Goal: Information Seeking & Learning: Stay updated

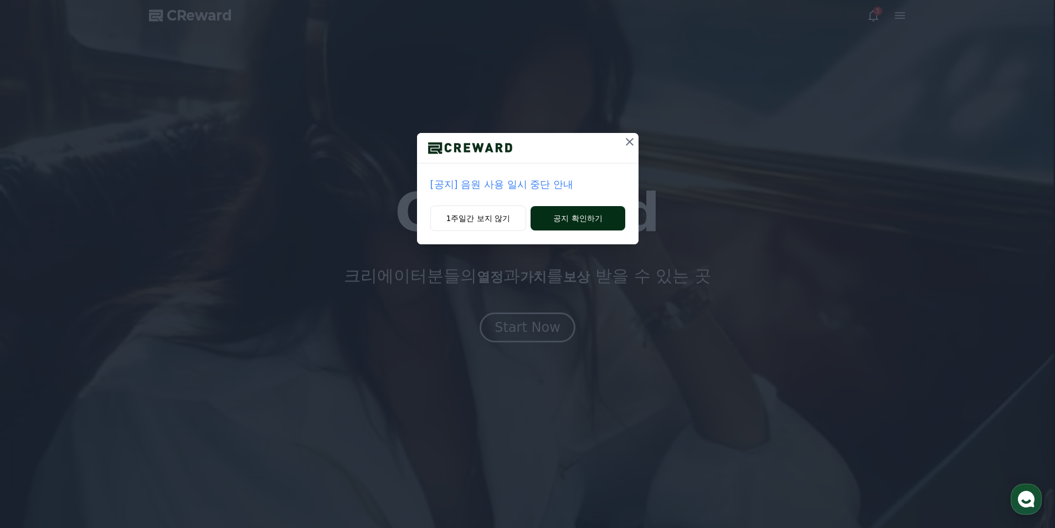
click at [566, 223] on button "공지 확인하기" at bounding box center [578, 218] width 94 height 24
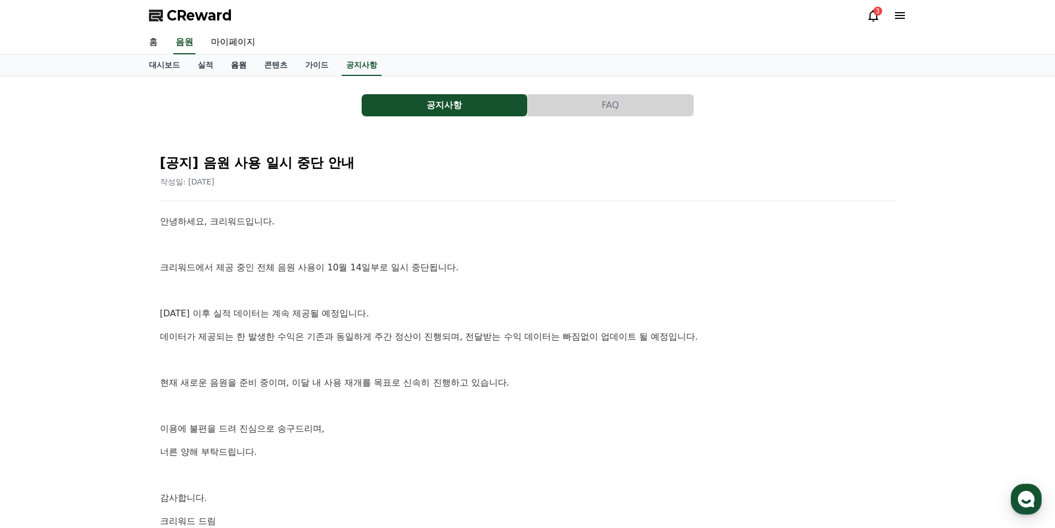
click at [245, 68] on link "음원" at bounding box center [238, 65] width 33 height 21
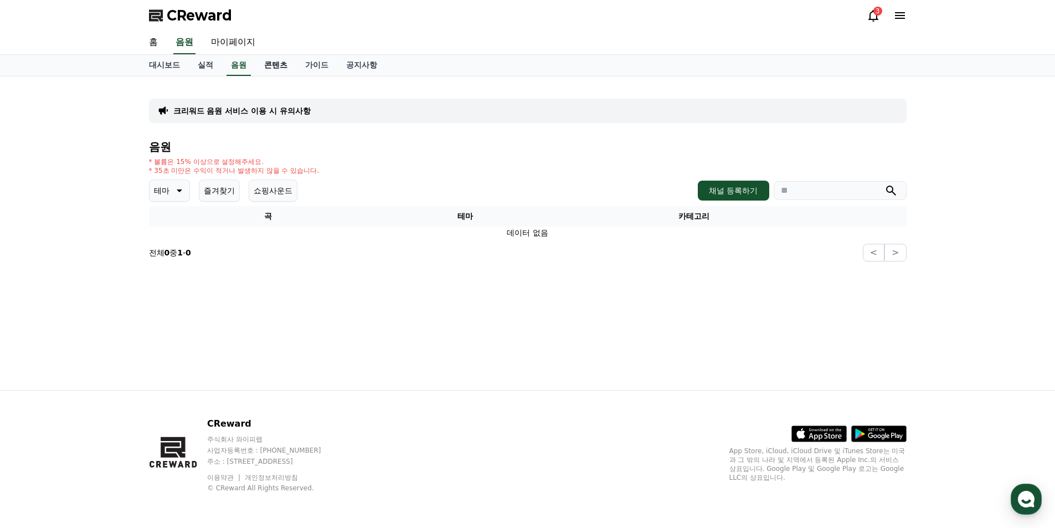
click at [268, 65] on link "콘텐츠" at bounding box center [275, 65] width 41 height 21
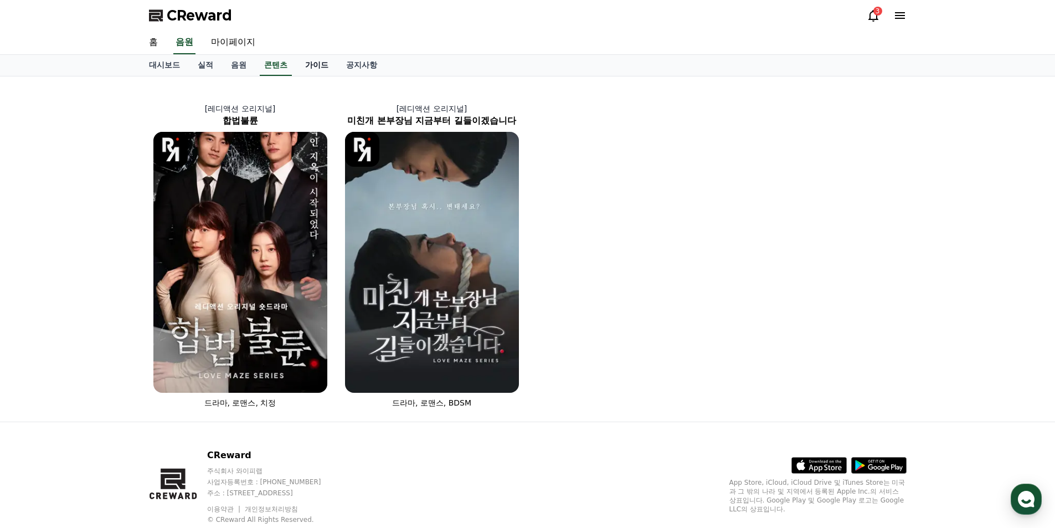
click at [316, 67] on link "가이드" at bounding box center [316, 65] width 41 height 21
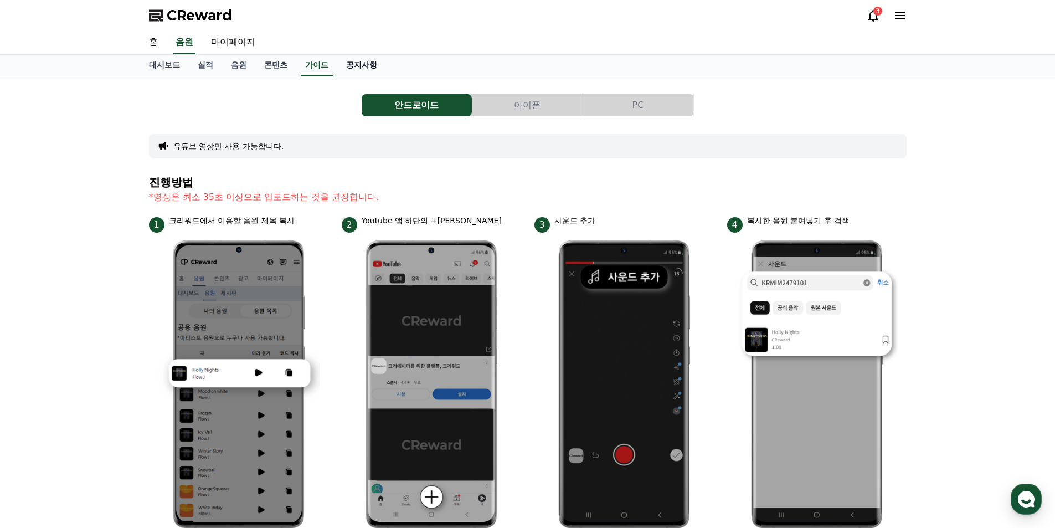
click at [361, 66] on link "공지사항" at bounding box center [361, 65] width 49 height 21
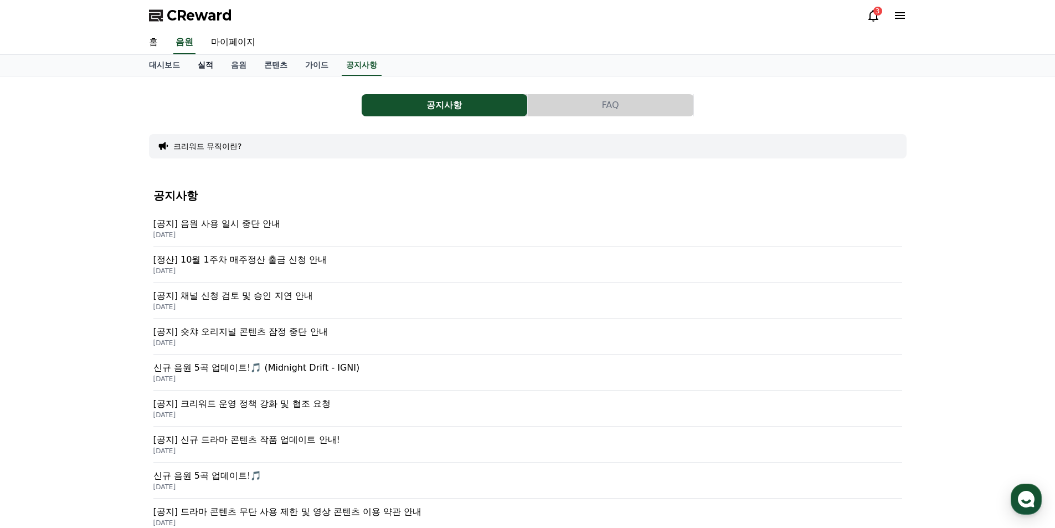
click at [202, 68] on link "실적" at bounding box center [205, 65] width 33 height 21
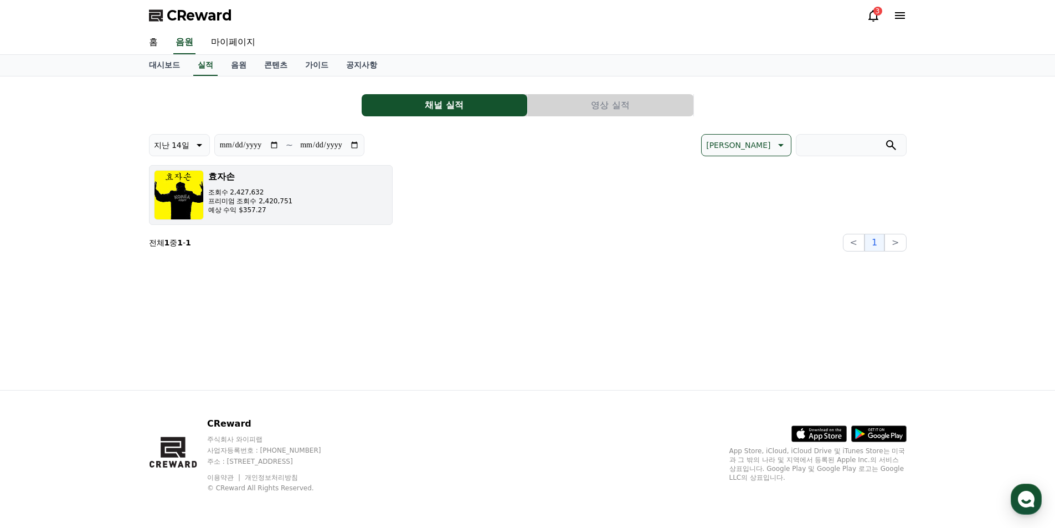
click at [256, 177] on h3 "효자손" at bounding box center [250, 176] width 85 height 13
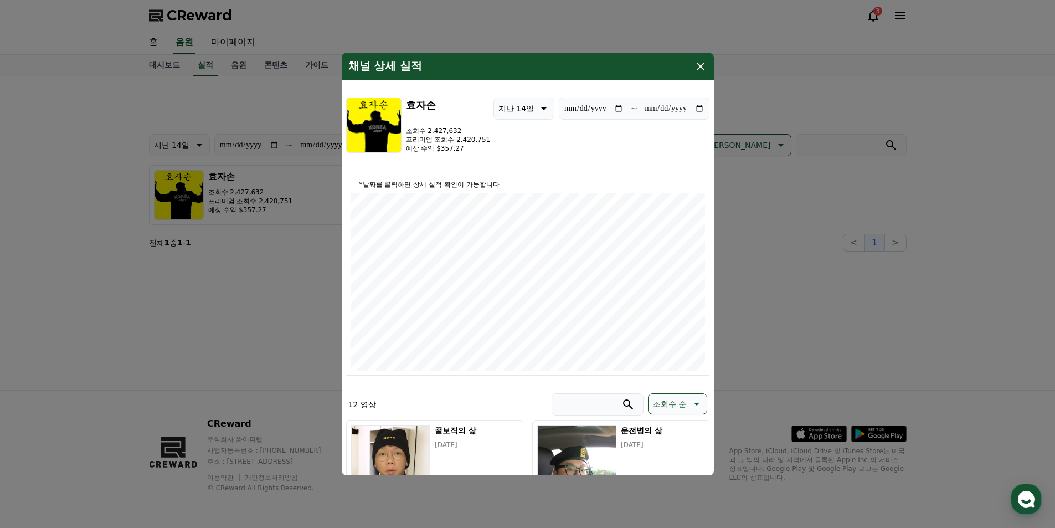
click at [694, 67] on icon "modal" at bounding box center [700, 65] width 13 height 13
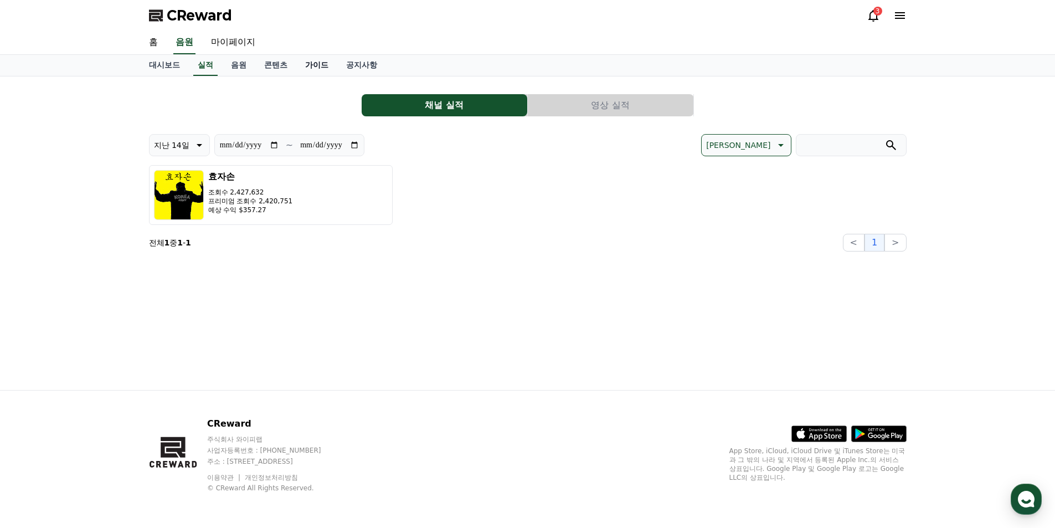
click at [300, 69] on link "가이드" at bounding box center [316, 65] width 41 height 21
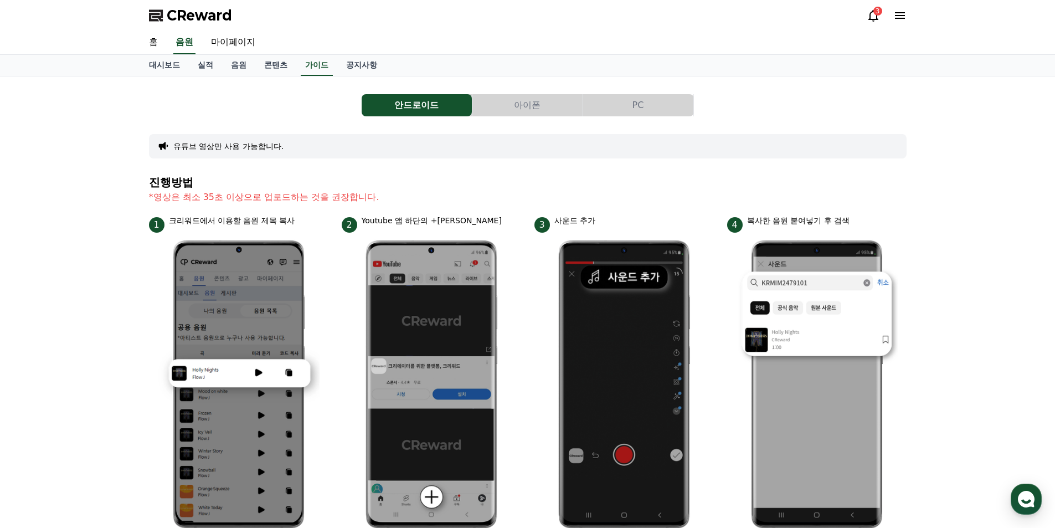
click at [388, 63] on div "대시보드 실적 음원 콘텐츠 가이드 공지사항" at bounding box center [528, 65] width 776 height 21
click at [372, 65] on link "공지사항" at bounding box center [361, 65] width 49 height 21
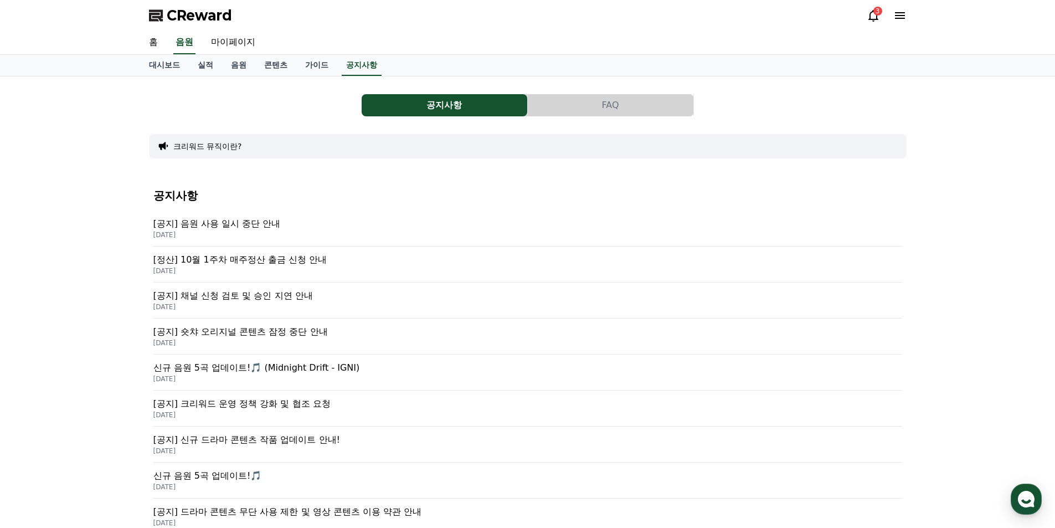
click at [226, 216] on div "[공지] 음원 사용 일시 중단 안내 [DATE]" at bounding box center [527, 229] width 749 height 36
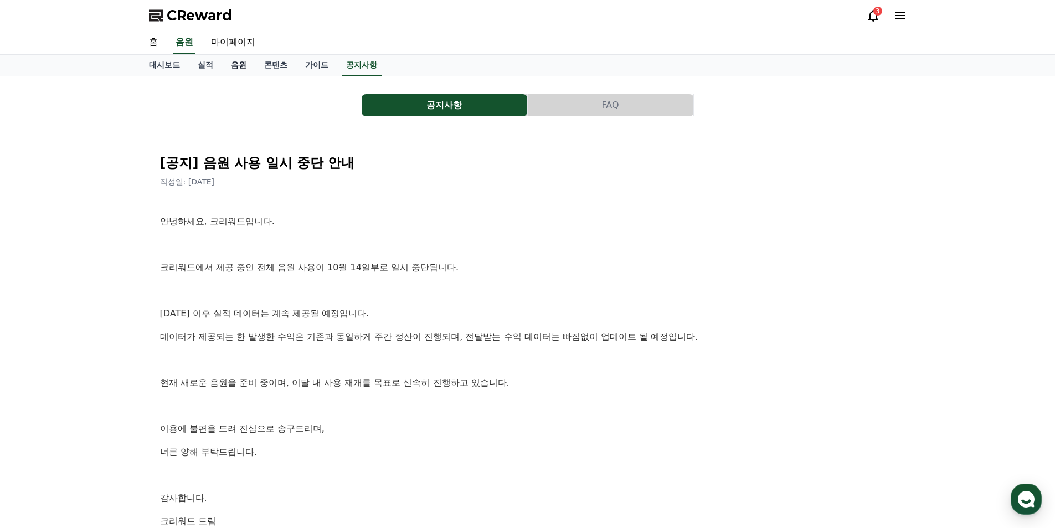
click at [239, 57] on link "음원" at bounding box center [238, 65] width 33 height 21
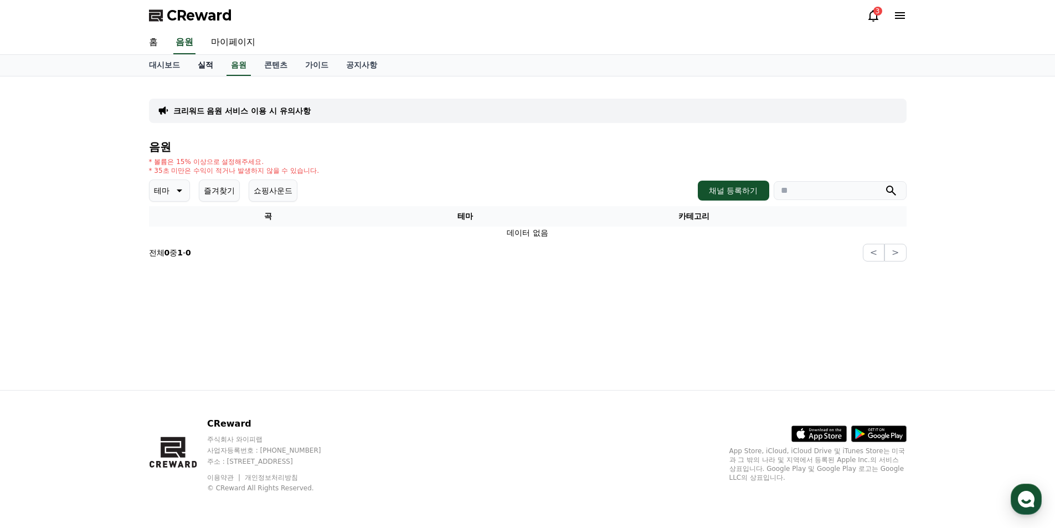
click at [202, 72] on link "실적" at bounding box center [205, 65] width 33 height 21
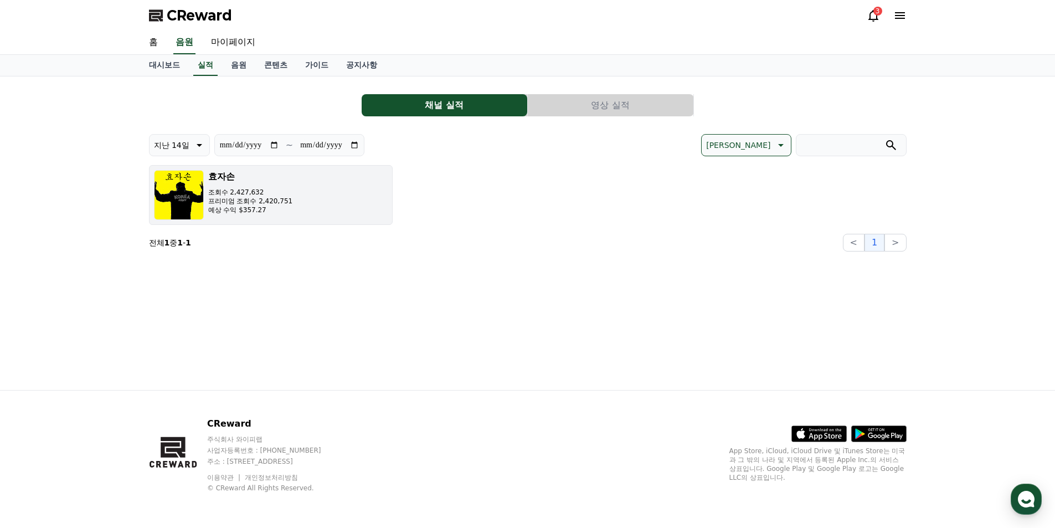
click at [229, 191] on p "조회수 2,427,632" at bounding box center [250, 192] width 85 height 9
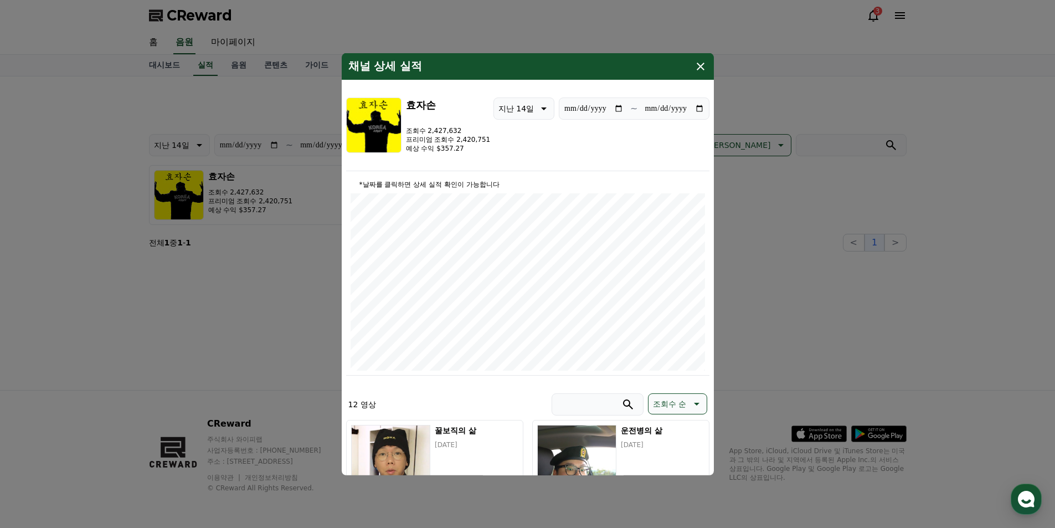
click at [699, 67] on icon "modal" at bounding box center [701, 66] width 8 height 8
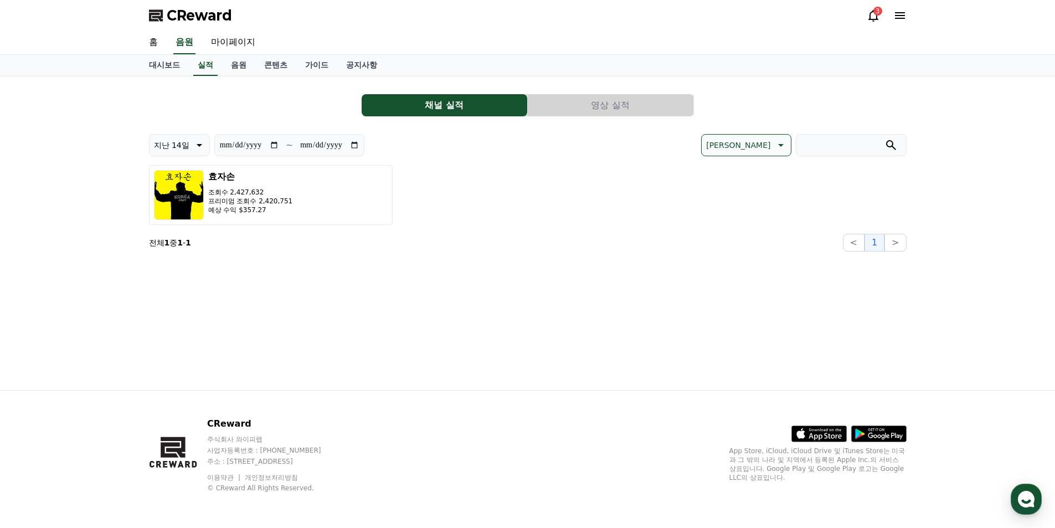
click at [599, 105] on button "영상 실적" at bounding box center [611, 105] width 166 height 22
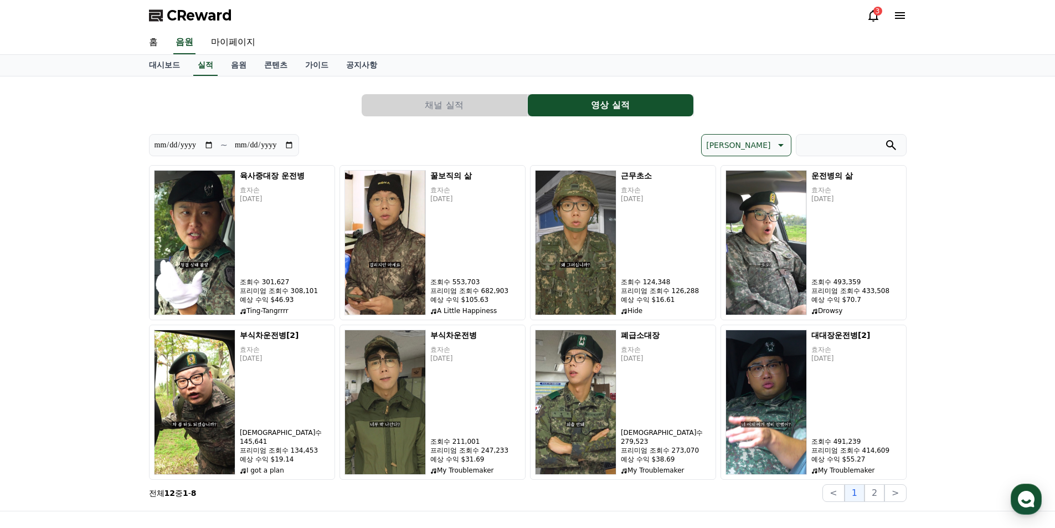
click at [474, 106] on button "채널 실적" at bounding box center [445, 105] width 166 height 22
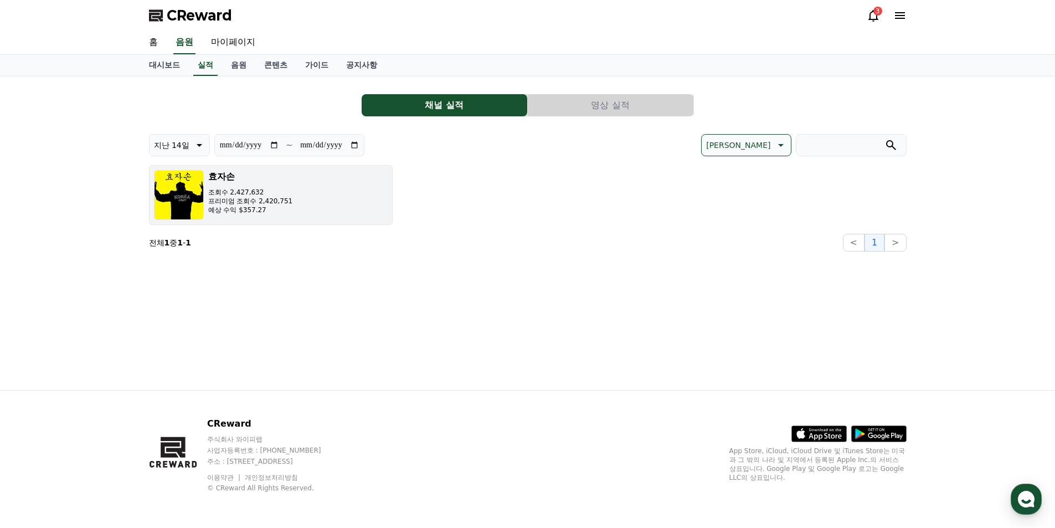
click at [268, 204] on p "프리미엄 조회수 2,420,751" at bounding box center [250, 201] width 85 height 9
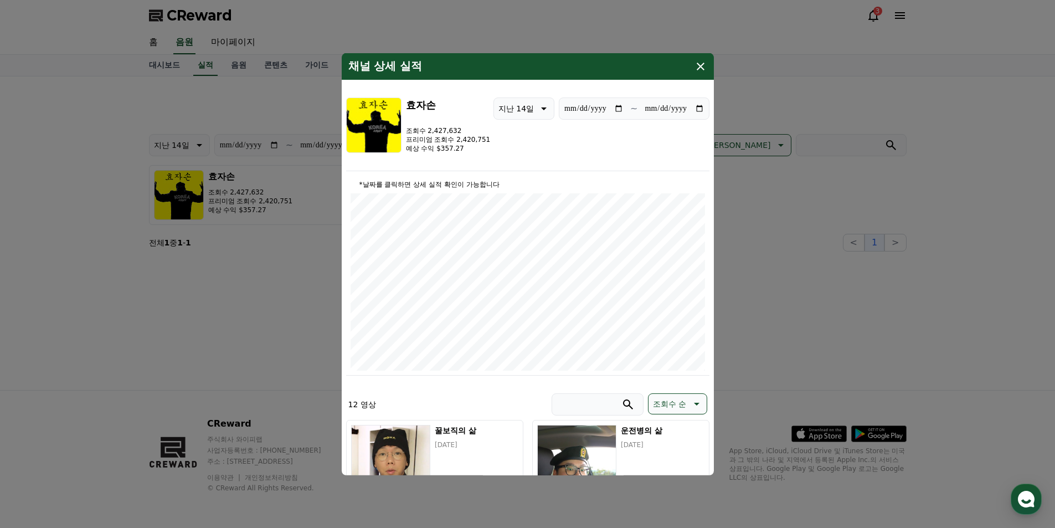
click at [703, 59] on div "채널 상세 실적" at bounding box center [528, 66] width 372 height 27
click at [701, 64] on icon "modal" at bounding box center [700, 65] width 13 height 13
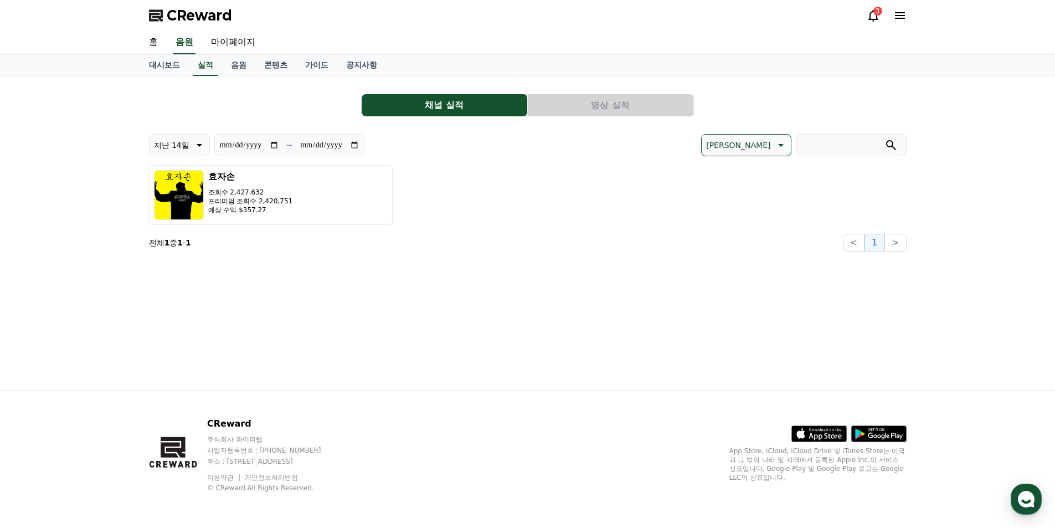
click at [874, 12] on div "3" at bounding box center [878, 11] width 9 height 9
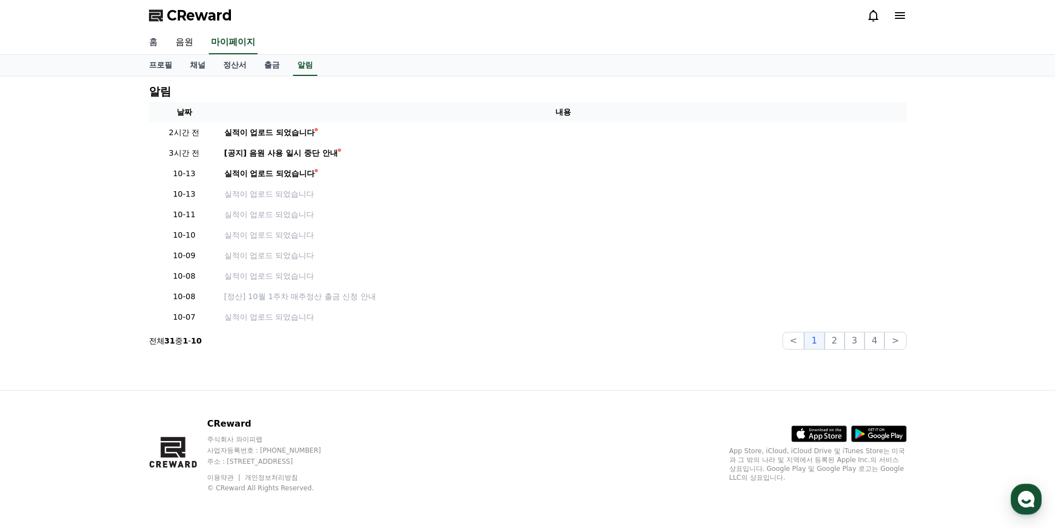
click at [154, 43] on link "홈" at bounding box center [153, 42] width 27 height 23
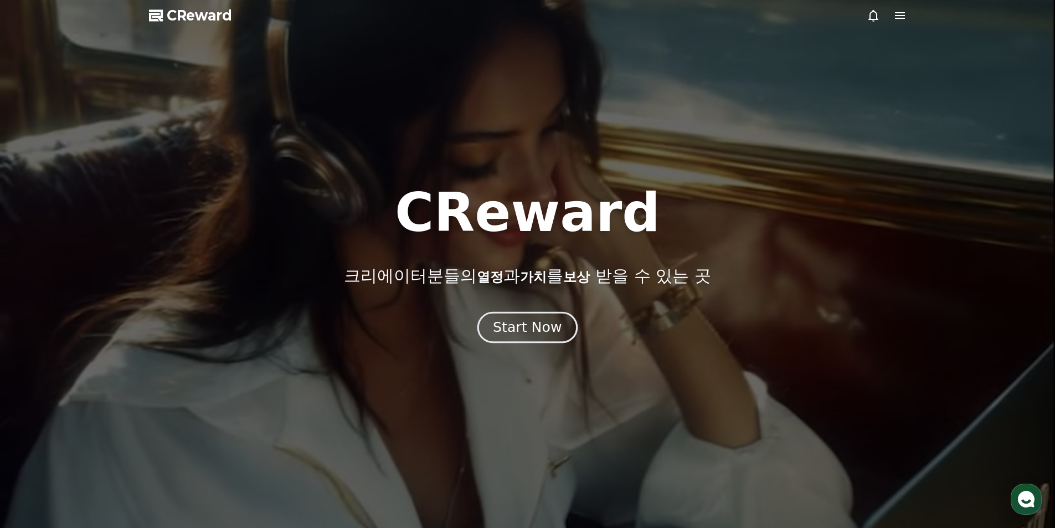
click at [531, 320] on div "Start Now" at bounding box center [527, 327] width 69 height 19
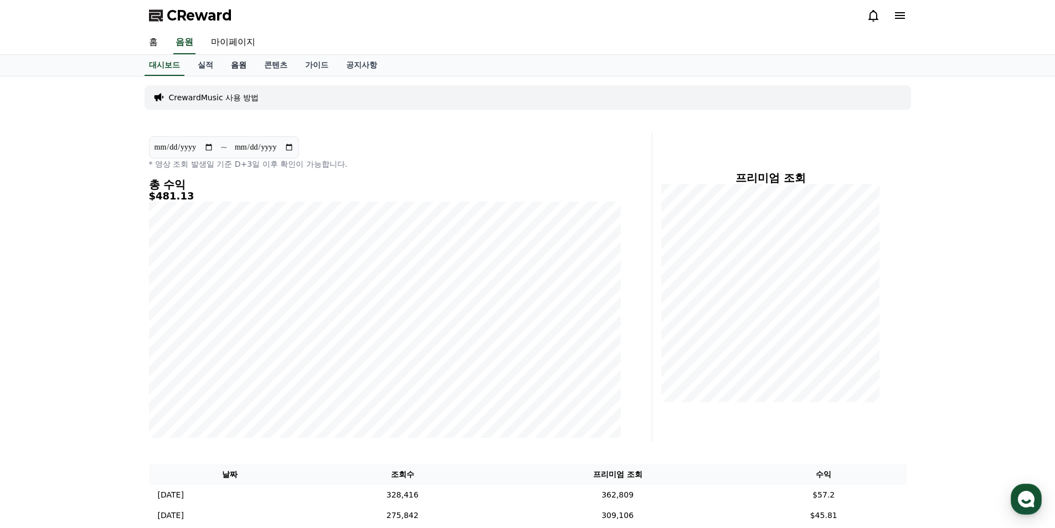
click at [242, 65] on link "음원" at bounding box center [238, 65] width 33 height 21
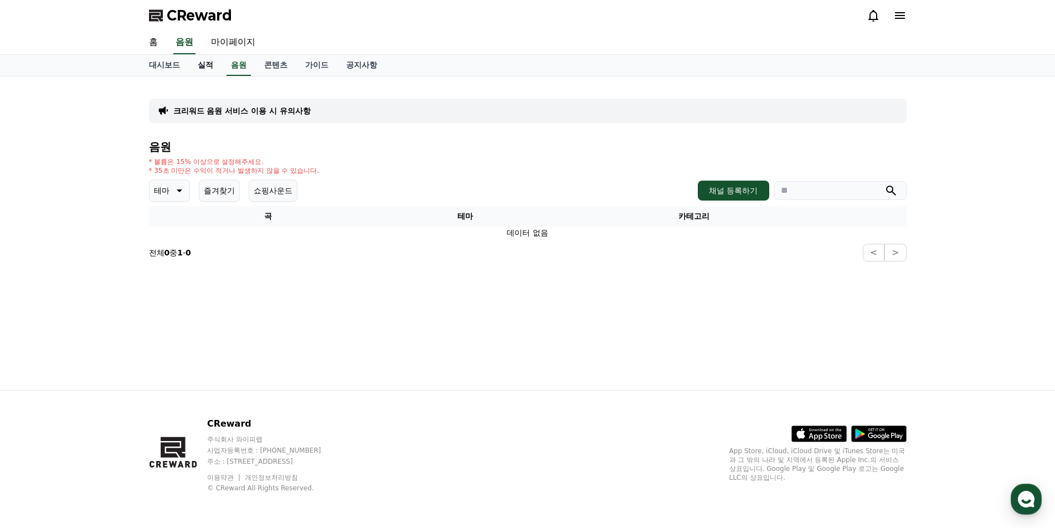
click at [206, 64] on link "실적" at bounding box center [205, 65] width 33 height 21
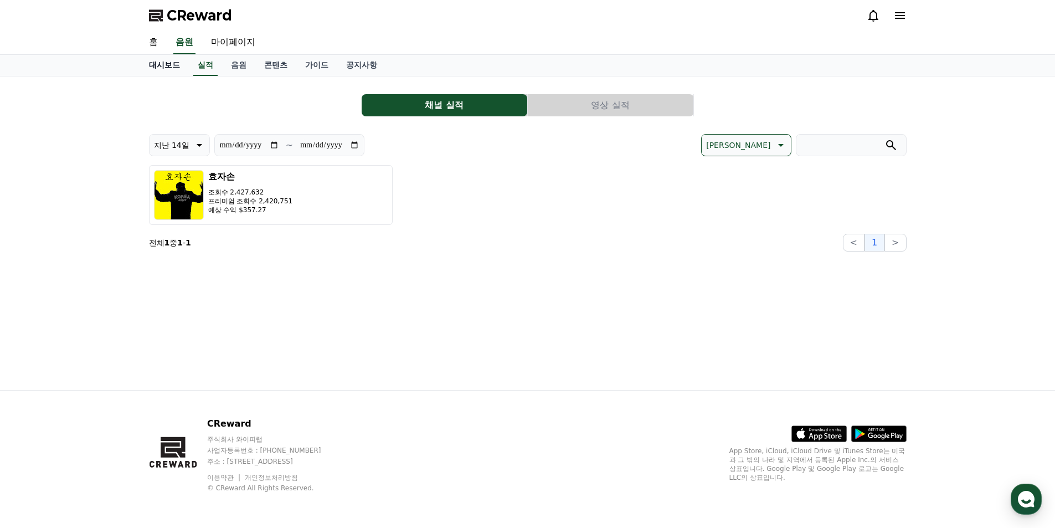
click at [156, 65] on link "대시보드" at bounding box center [164, 65] width 49 height 21
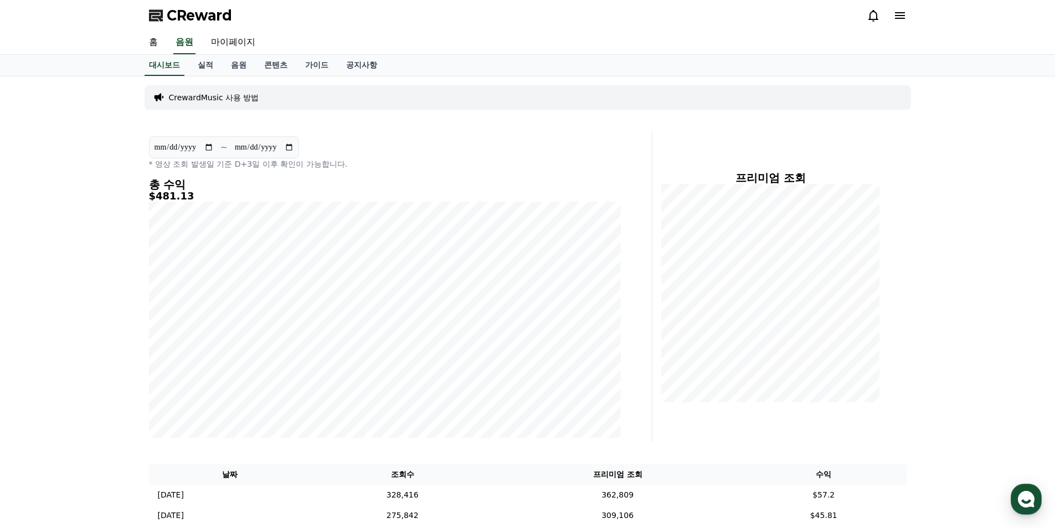
click at [235, 30] on div "CReward" at bounding box center [528, 15] width 776 height 31
click at [233, 38] on link "마이페이지" at bounding box center [233, 42] width 62 height 23
select select "**********"
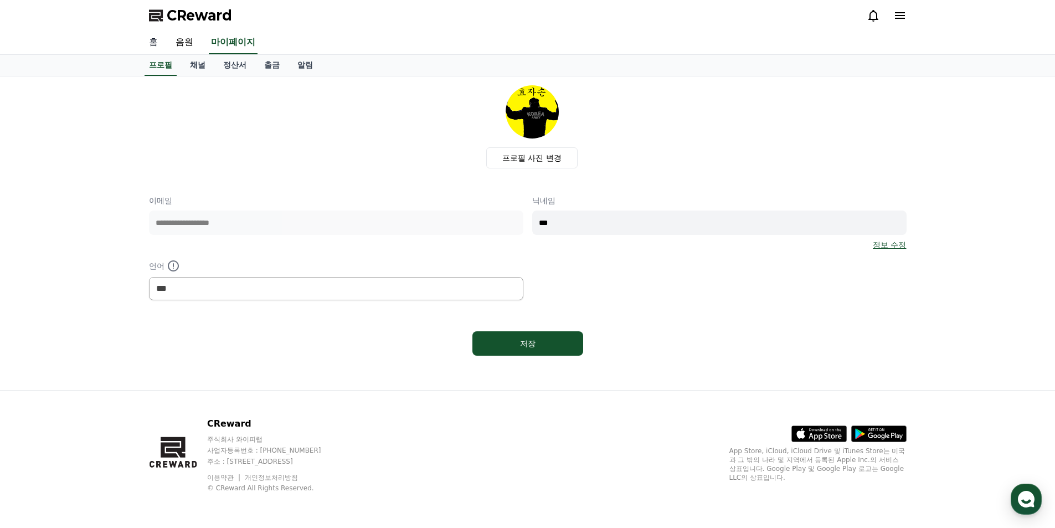
click at [154, 44] on link "홈" at bounding box center [153, 42] width 27 height 23
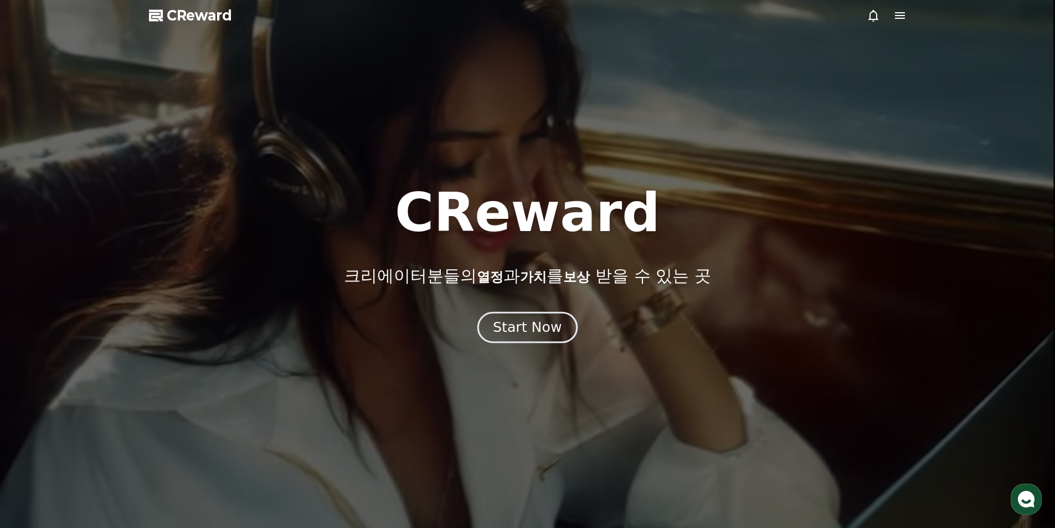
click at [540, 340] on button "Start Now" at bounding box center [528, 327] width 100 height 32
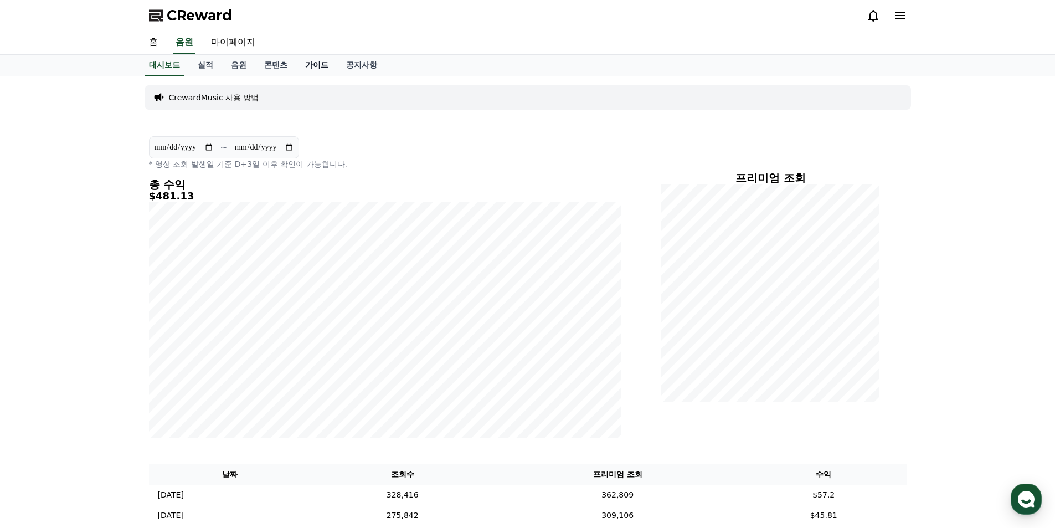
click at [322, 64] on link "가이드" at bounding box center [316, 65] width 41 height 21
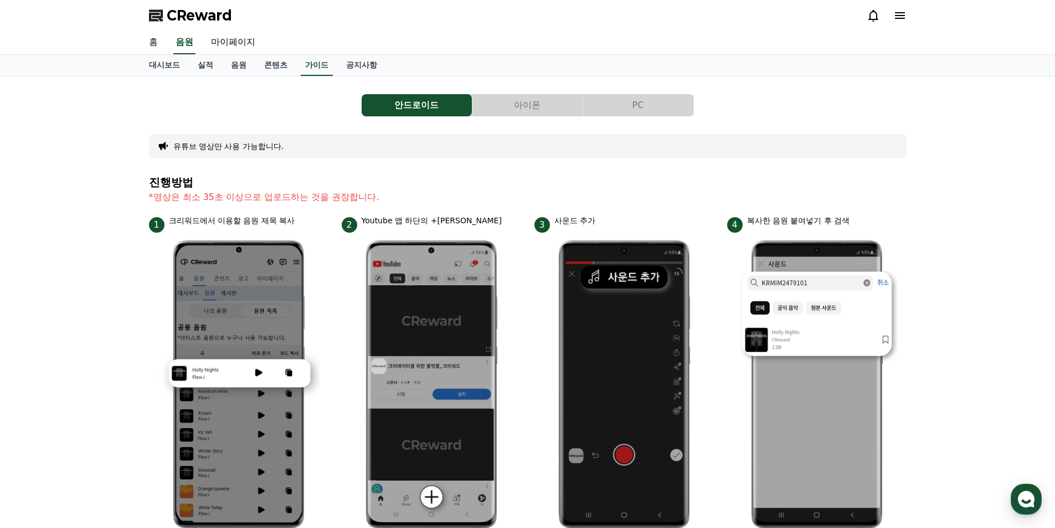
click at [157, 33] on link "홈" at bounding box center [153, 42] width 27 height 23
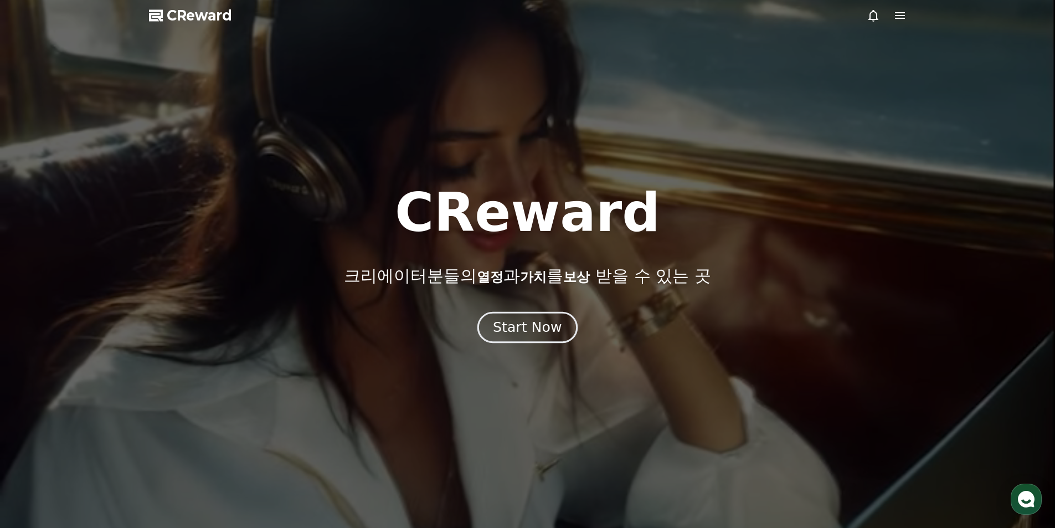
click at [539, 331] on div "Start Now" at bounding box center [527, 327] width 69 height 19
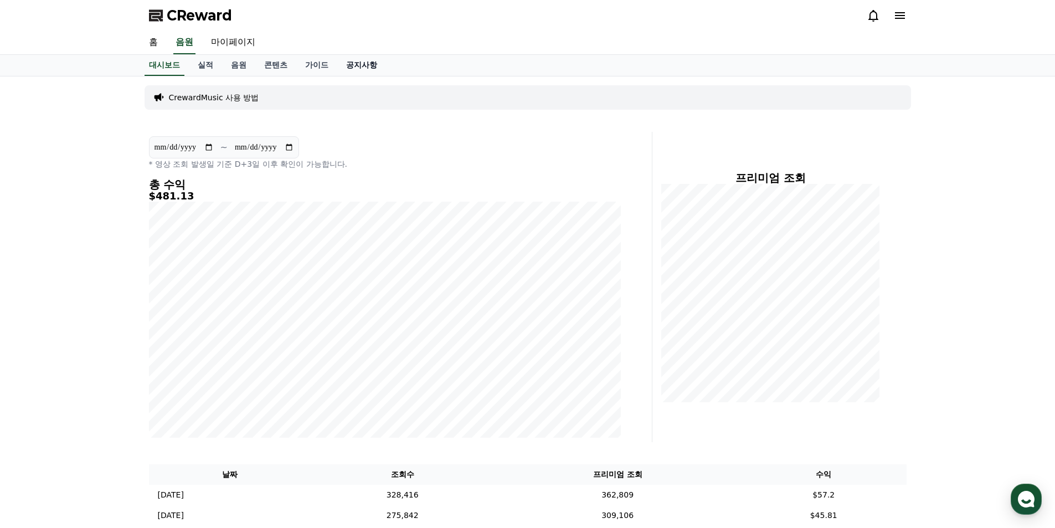
click at [342, 69] on link "공지사항" at bounding box center [361, 65] width 49 height 21
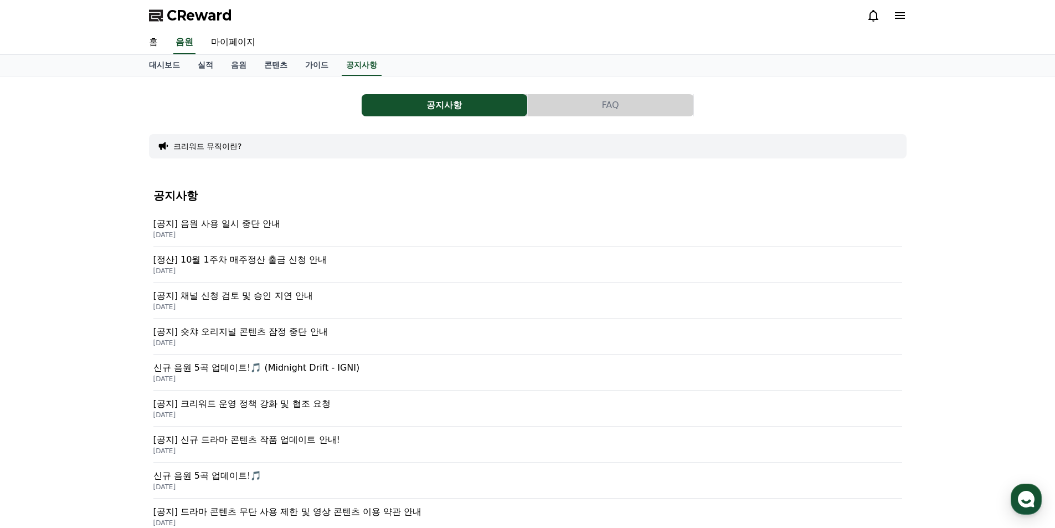
click at [229, 217] on div "[공지] 음원 사용 일시 중단 안내 2025-10-14" at bounding box center [527, 229] width 749 height 36
